Goal: Navigation & Orientation: Understand site structure

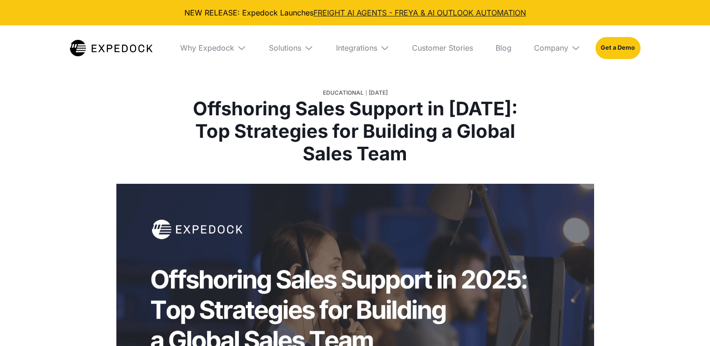
select select
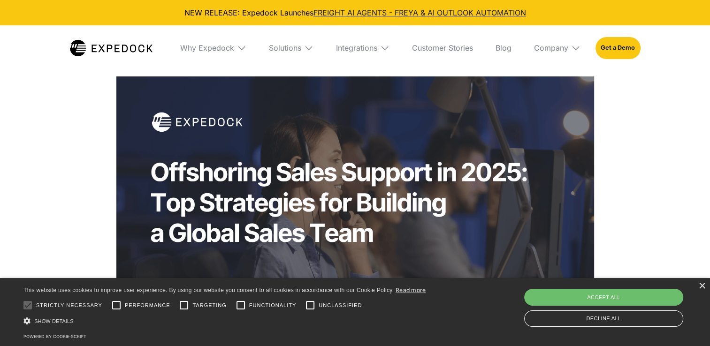
scroll to position [141, 0]
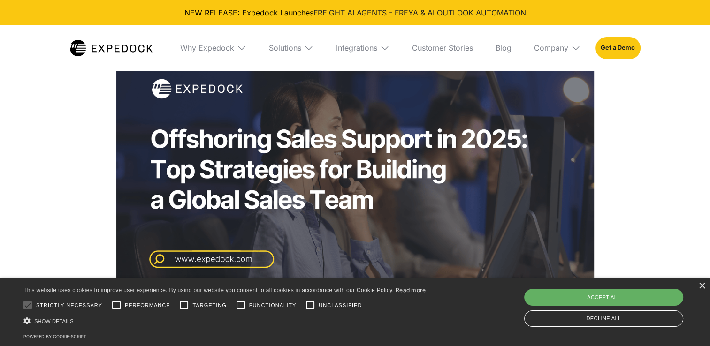
click at [623, 296] on div "Accept all" at bounding box center [603, 297] width 159 height 17
checkbox input "true"
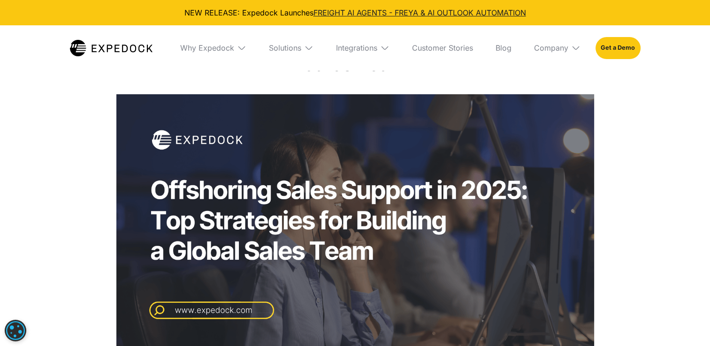
scroll to position [0, 0]
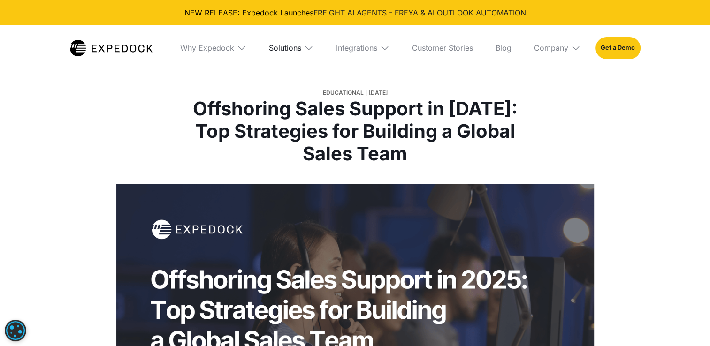
click at [285, 47] on div "Solutions" at bounding box center [285, 47] width 32 height 9
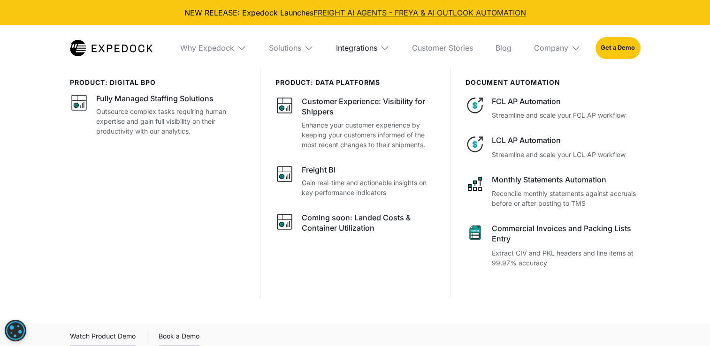
click at [368, 48] on div "Integrations" at bounding box center [356, 47] width 41 height 9
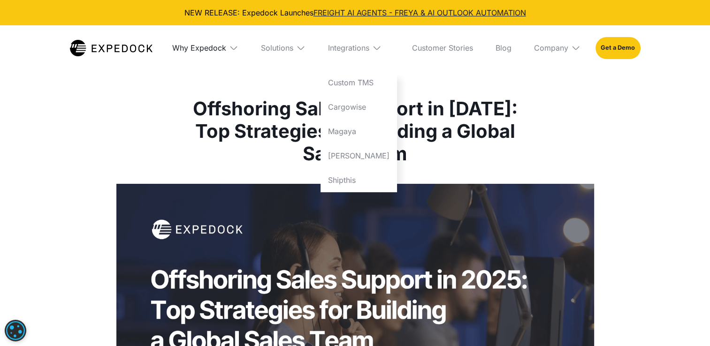
click at [205, 48] on div "Why Expedock" at bounding box center [199, 47] width 54 height 9
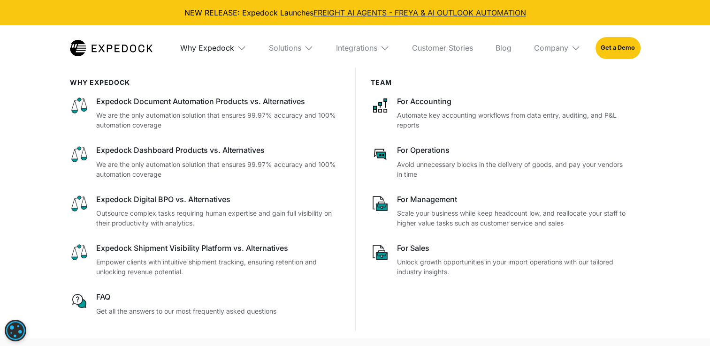
click at [217, 48] on div "Why Expedock" at bounding box center [207, 47] width 54 height 9
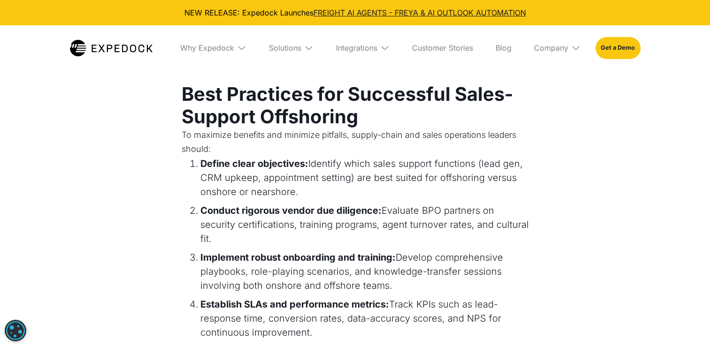
scroll to position [1595, 0]
